Goal: Register for event/course

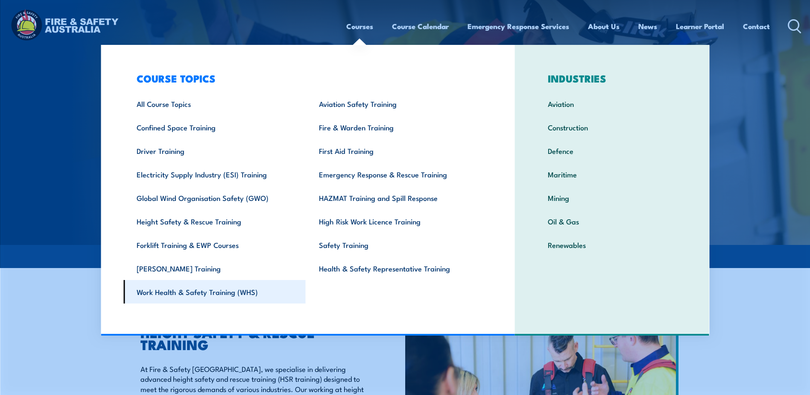
click at [205, 293] on link "Work Health & Safety Training (WHS)" at bounding box center [214, 291] width 182 height 23
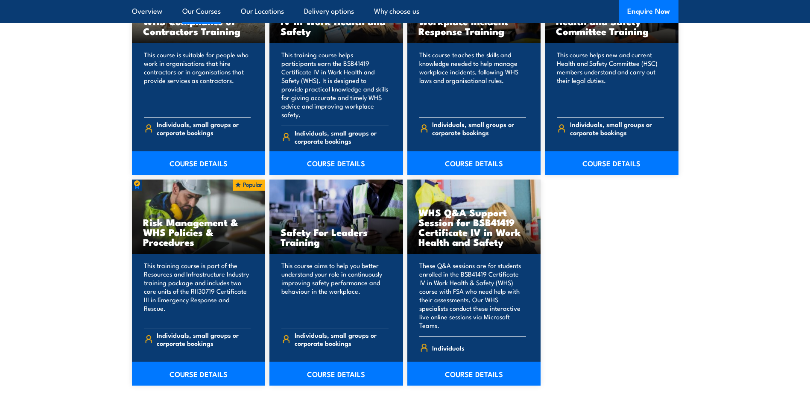
scroll to position [769, 0]
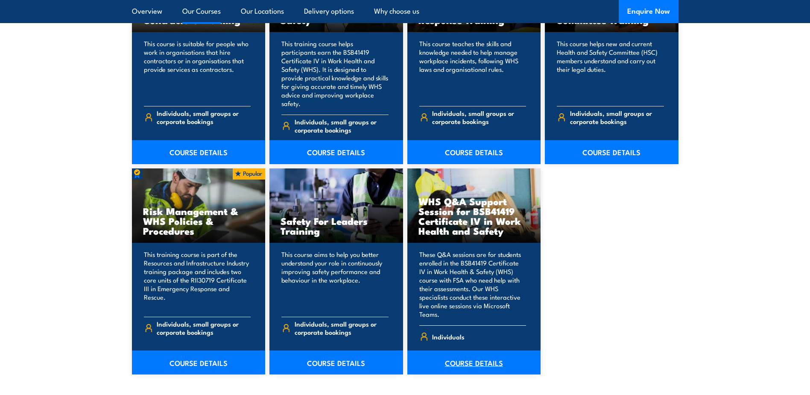
click at [467, 350] on link "COURSE DETAILS" at bounding box center [474, 362] width 134 height 24
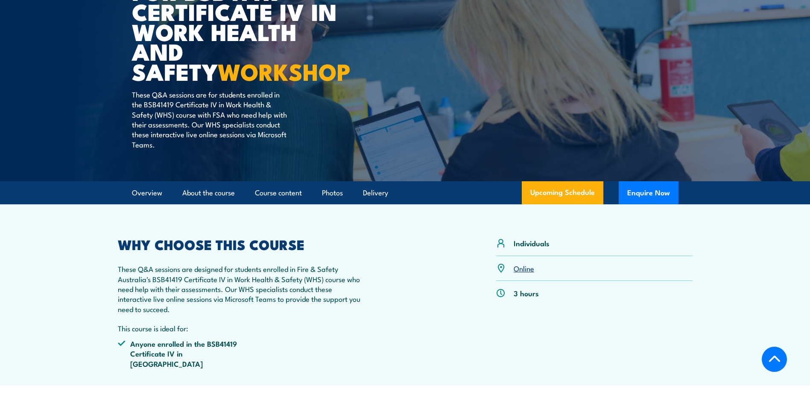
scroll to position [256, 0]
